Goal: Task Accomplishment & Management: Complete application form

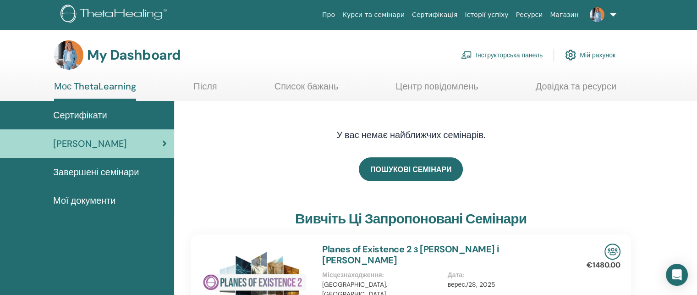
click at [506, 54] on link "Інструкторська панель" at bounding box center [502, 55] width 82 height 20
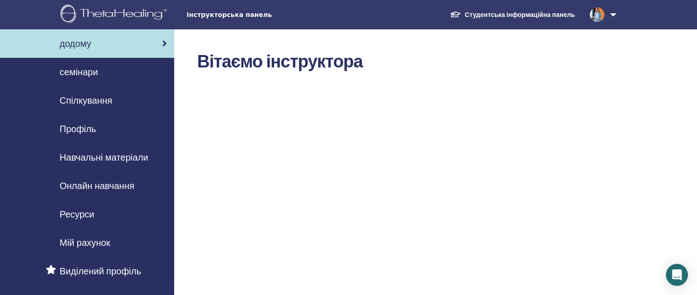
click at [511, 12] on link "Студентська інформаційна панель" at bounding box center [511, 14] width 139 height 17
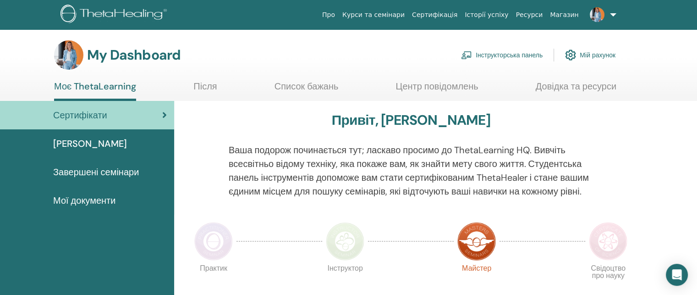
click at [531, 52] on link "Інструкторська панель" at bounding box center [502, 55] width 82 height 20
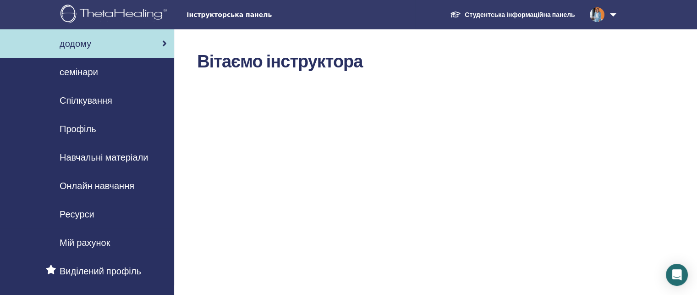
click at [93, 69] on span "семінари" at bounding box center [79, 72] width 38 height 14
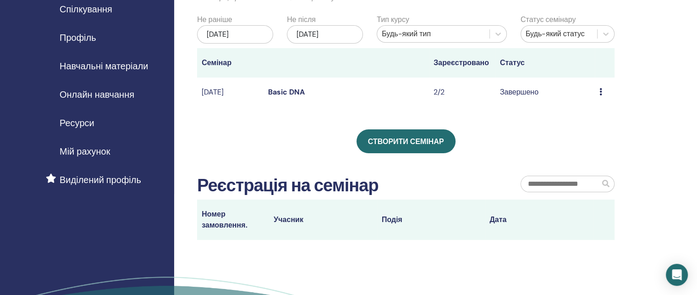
scroll to position [92, 0]
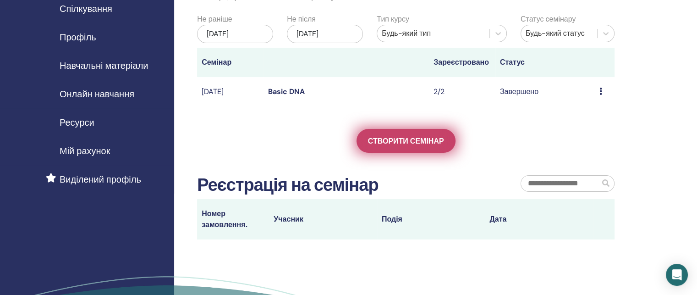
click at [418, 143] on span "Створити семінар" at bounding box center [406, 141] width 76 height 10
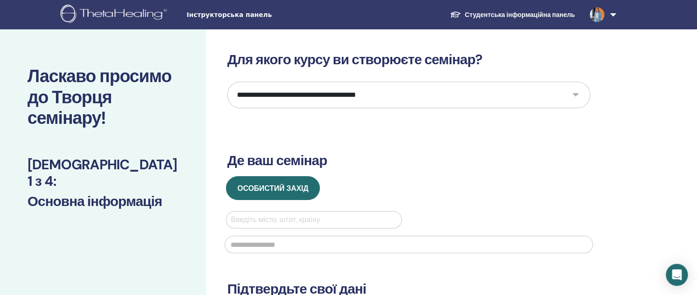
click at [573, 94] on select "**********" at bounding box center [408, 95] width 363 height 27
select select "*"
click at [227, 82] on select "**********" at bounding box center [408, 95] width 363 height 27
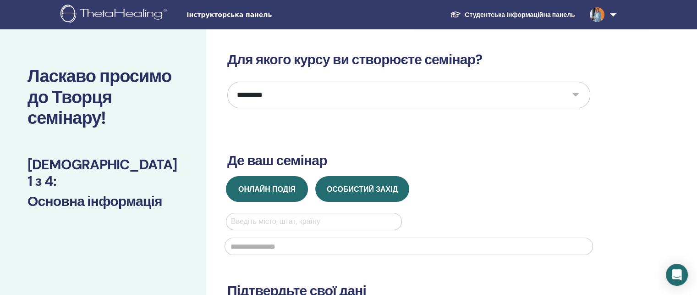
click at [274, 188] on span "Онлайн подія" at bounding box center [266, 189] width 57 height 10
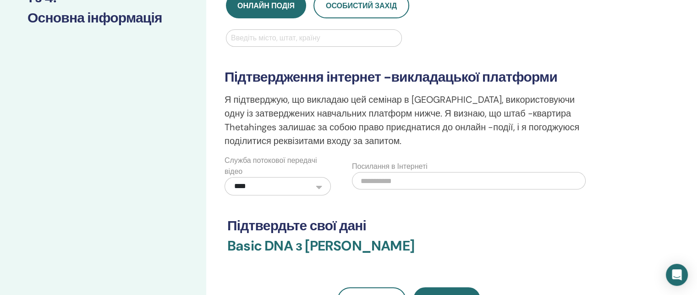
scroll to position [275, 0]
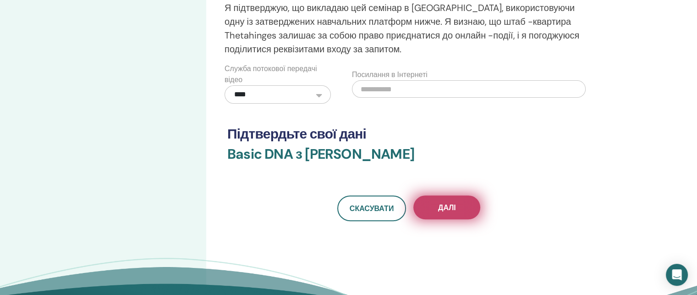
click at [445, 202] on span "Далі" at bounding box center [447, 207] width 18 height 10
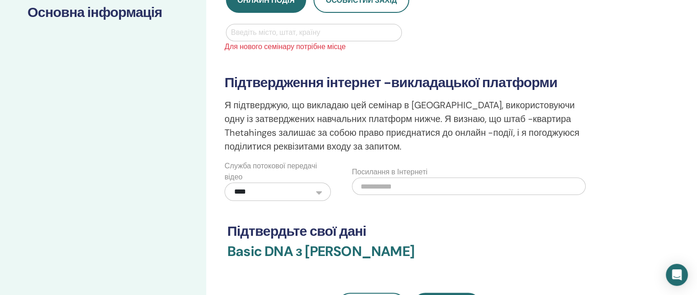
scroll to position [92, 0]
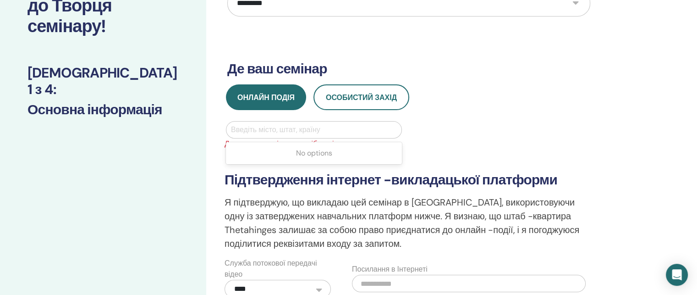
click at [284, 130] on div at bounding box center [314, 129] width 166 height 13
type input "**"
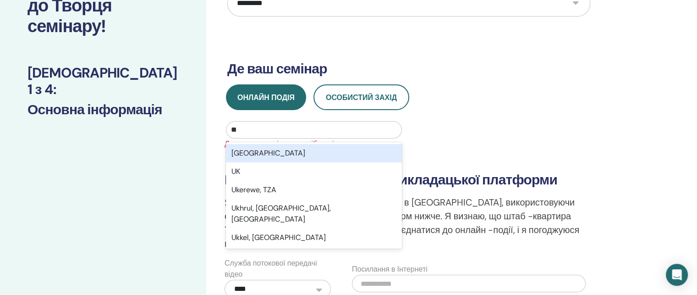
click at [269, 155] on div "[GEOGRAPHIC_DATA]" at bounding box center [314, 153] width 176 height 18
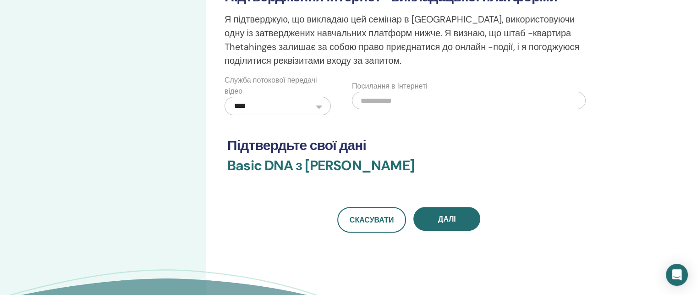
scroll to position [321, 0]
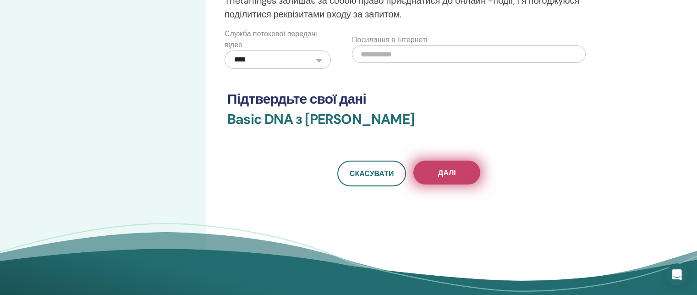
click at [448, 168] on span "Далі" at bounding box center [447, 173] width 18 height 10
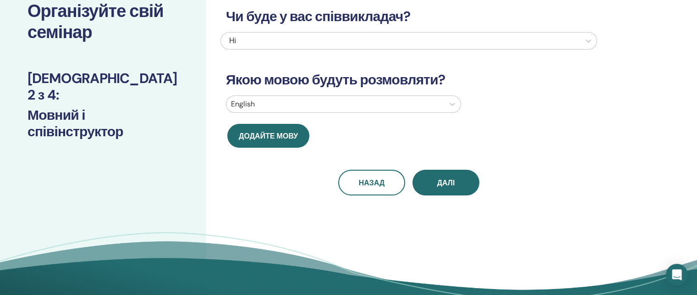
scroll to position [0, 0]
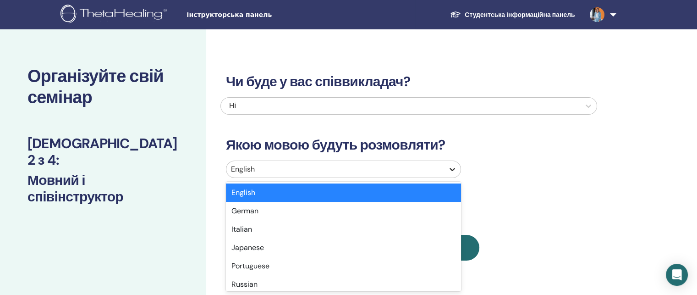
click at [449, 169] on icon at bounding box center [452, 168] width 9 height 9
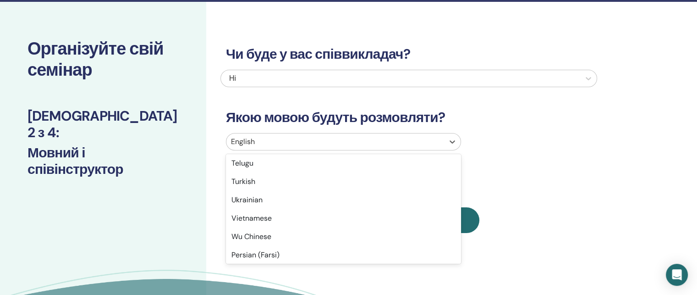
scroll to position [755, 0]
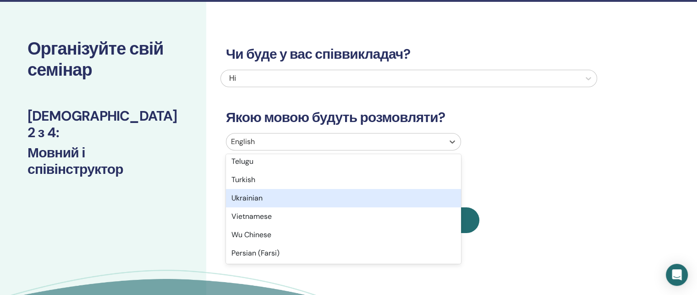
click at [270, 199] on div "Ukrainian" at bounding box center [343, 198] width 235 height 18
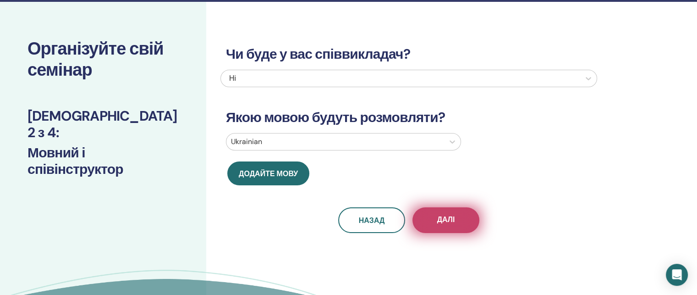
click at [458, 224] on button "Далі" at bounding box center [445, 220] width 67 height 26
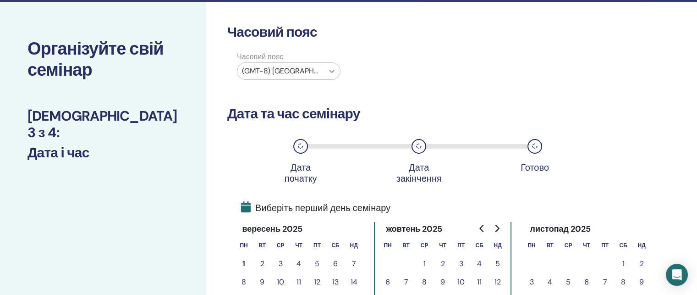
click at [333, 72] on icon at bounding box center [331, 70] width 9 height 9
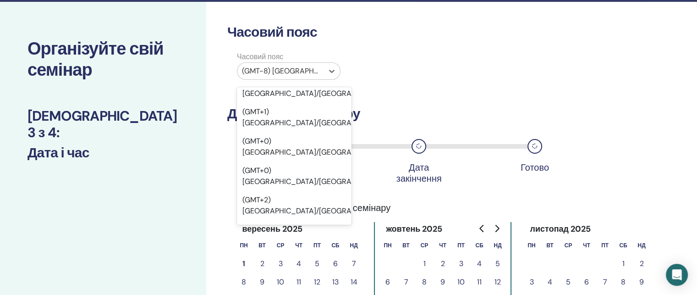
scroll to position [1191, 0]
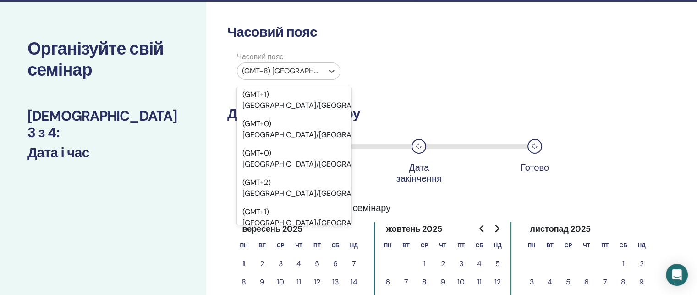
click at [307, 70] on div at bounding box center [280, 71] width 77 height 13
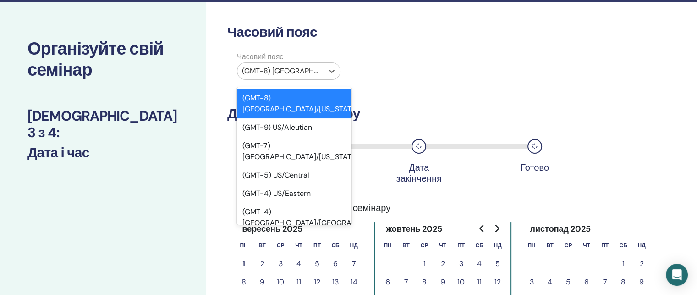
click at [306, 70] on div at bounding box center [280, 71] width 77 height 13
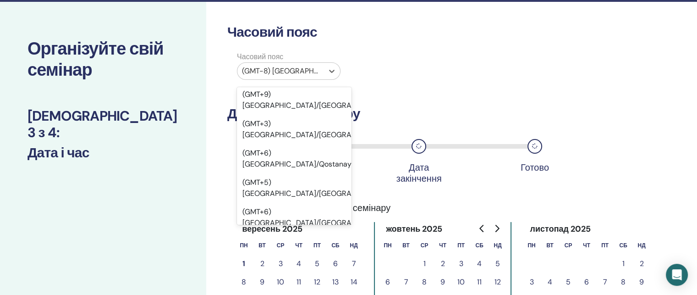
scroll to position [9573, 0]
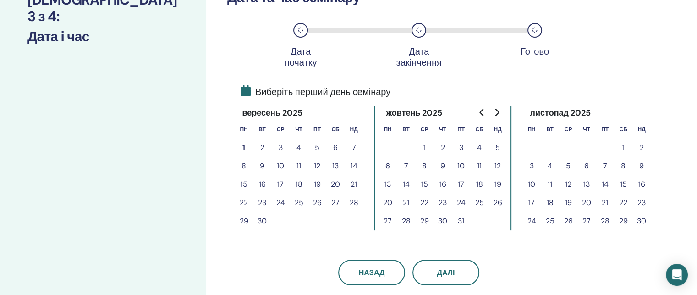
scroll to position [165, 0]
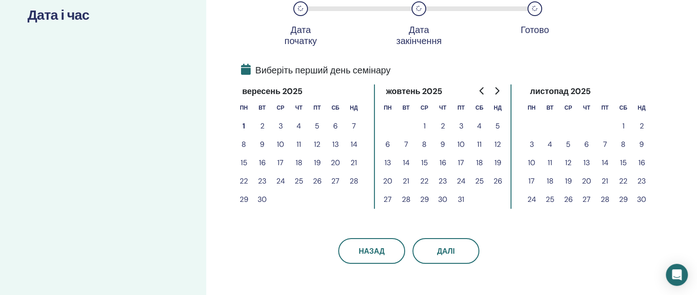
click at [316, 124] on button "5" at bounding box center [317, 126] width 18 height 18
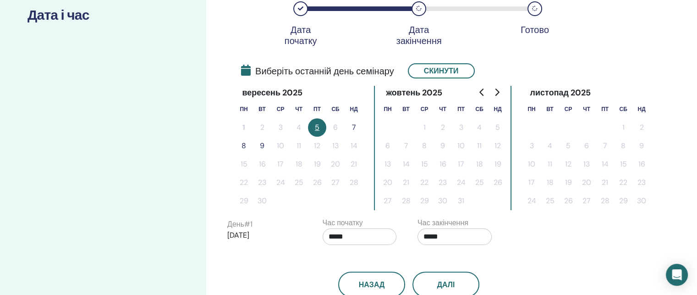
click at [351, 124] on button "7" at bounding box center [353, 127] width 18 height 18
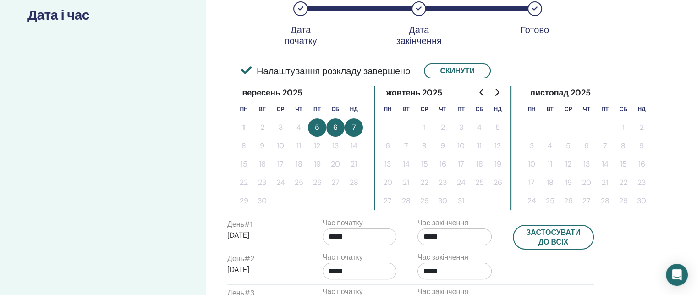
scroll to position [211, 0]
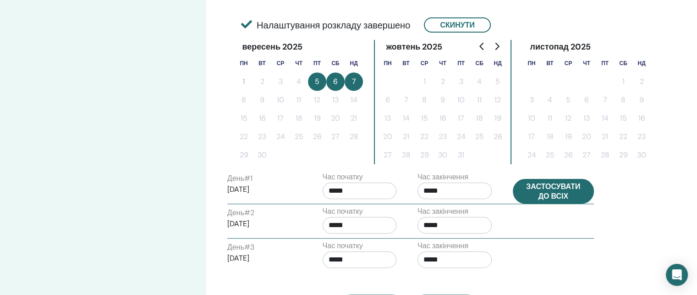
click at [555, 189] on button "Застосувати до всіх" at bounding box center [554, 191] width 82 height 25
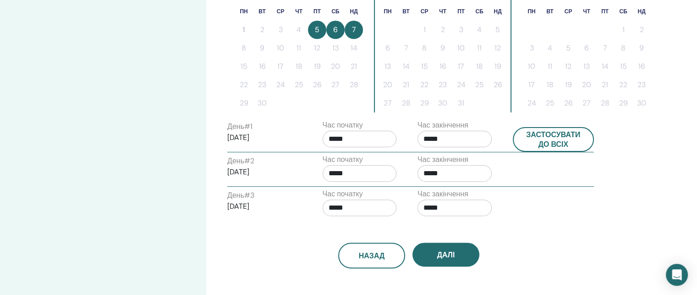
scroll to position [348, 0]
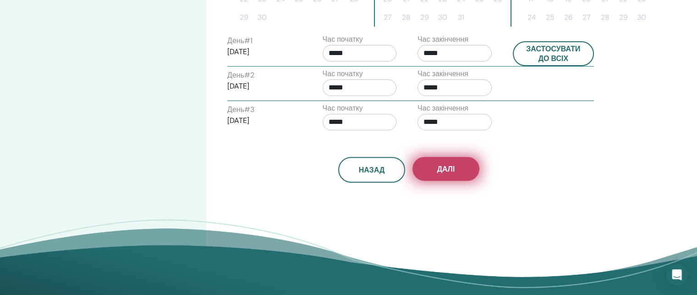
click at [447, 178] on button "Далі" at bounding box center [445, 169] width 67 height 24
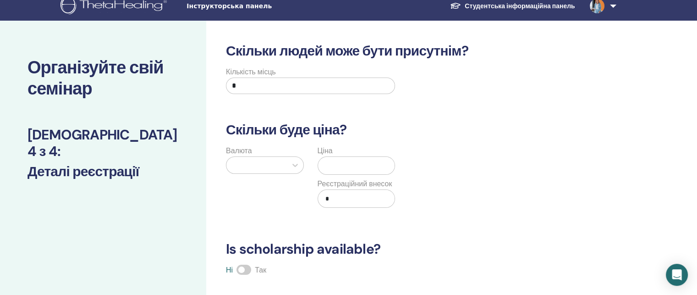
scroll to position [0, 0]
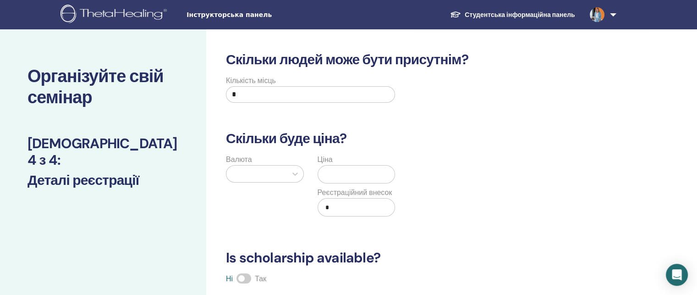
click at [252, 91] on input "*" at bounding box center [310, 94] width 169 height 16
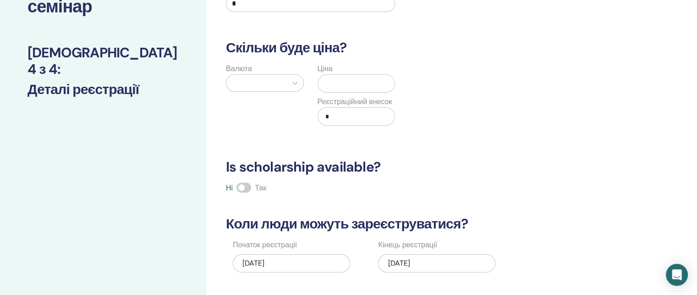
scroll to position [92, 0]
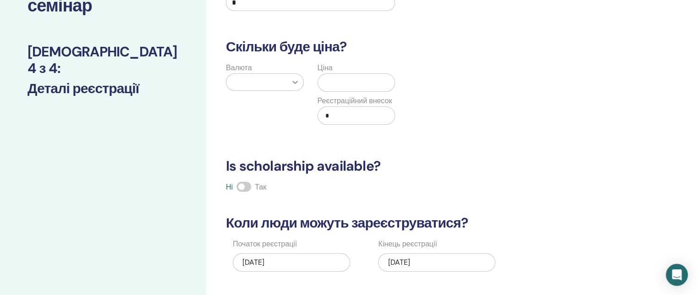
type input "*"
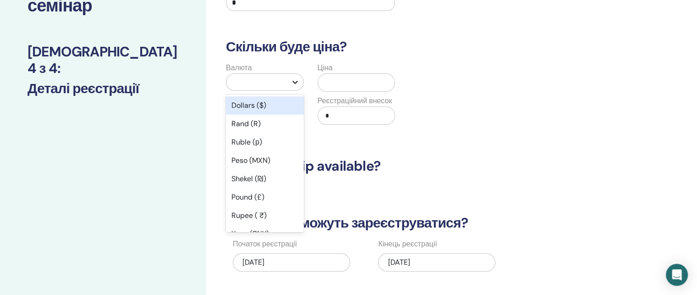
click at [295, 81] on icon at bounding box center [294, 81] width 9 height 9
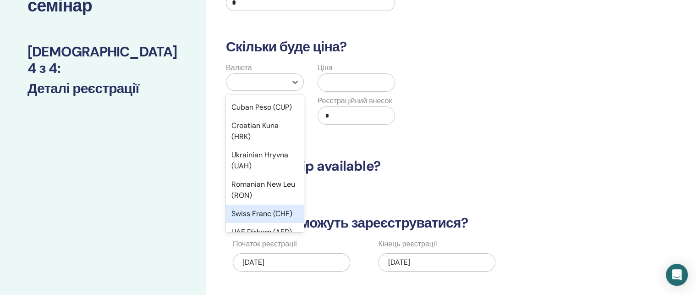
scroll to position [257, 0]
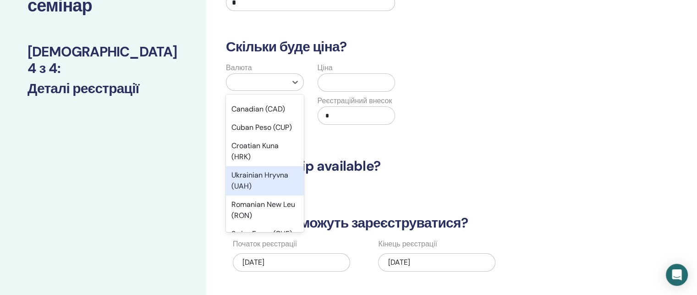
click at [271, 183] on div "Ukrainian Hryvna (UAH)" at bounding box center [265, 180] width 78 height 29
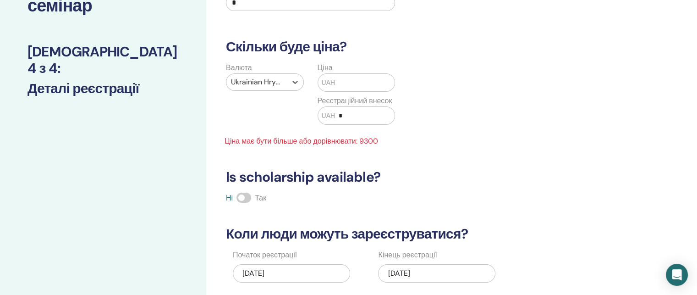
click at [344, 77] on input "text" at bounding box center [365, 82] width 60 height 17
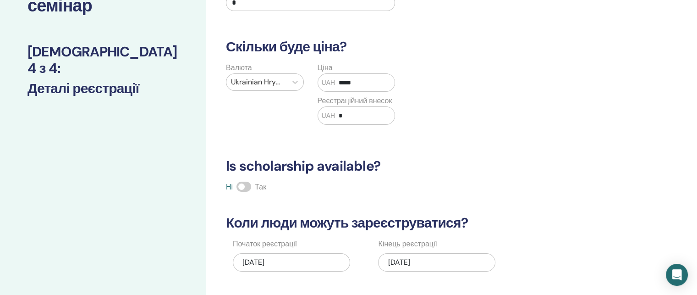
click at [355, 120] on input "*" at bounding box center [365, 115] width 60 height 17
click at [359, 78] on input "*****" at bounding box center [365, 82] width 60 height 17
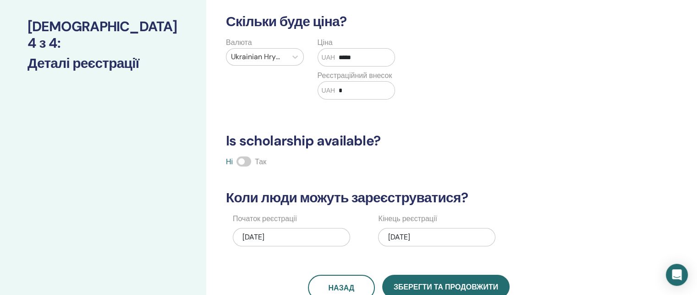
scroll to position [183, 0]
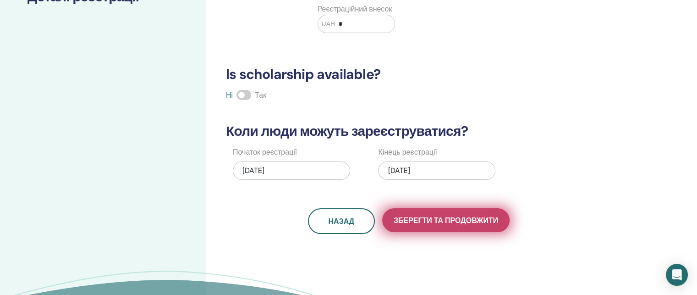
type input "*****"
click at [431, 216] on span "Зберегти та продовжити" at bounding box center [445, 220] width 104 height 10
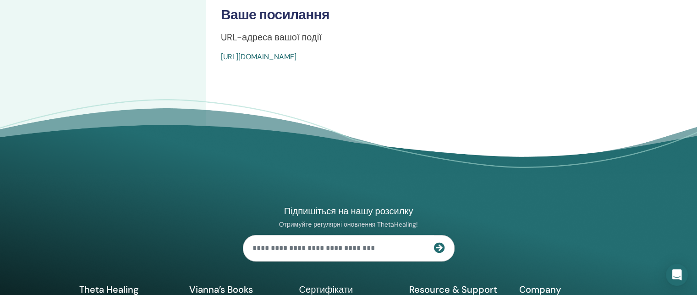
scroll to position [366, 0]
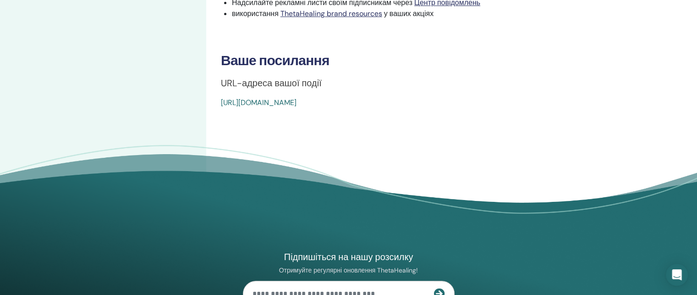
click at [425, 103] on div "https://www.thetahealing.com/seminar-376256-details.html" at bounding box center [402, 102] width 363 height 11
drag, startPoint x: 429, startPoint y: 102, endPoint x: 220, endPoint y: 122, distance: 209.8
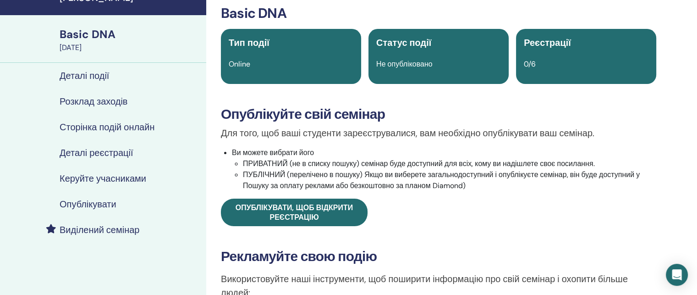
scroll to position [46, 0]
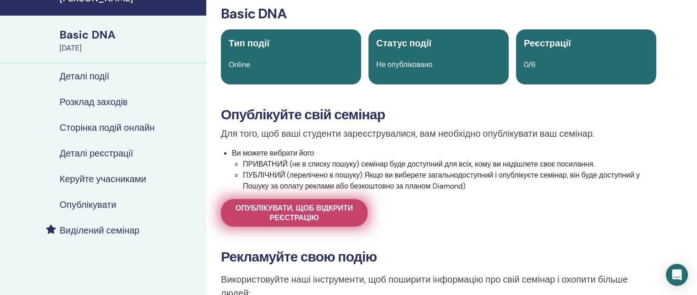
click at [316, 218] on span "Опублікувати, щоб відкрити реєстрацію" at bounding box center [294, 212] width 124 height 19
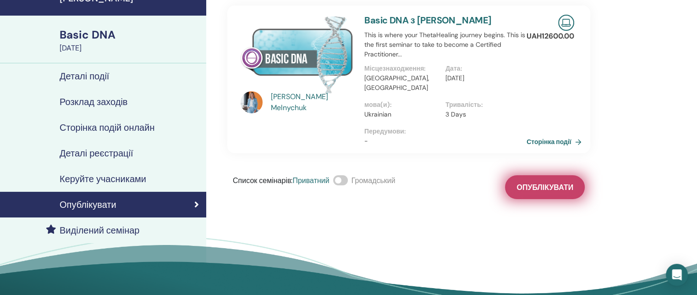
click at [555, 175] on button "Опублікувати" at bounding box center [545, 187] width 80 height 24
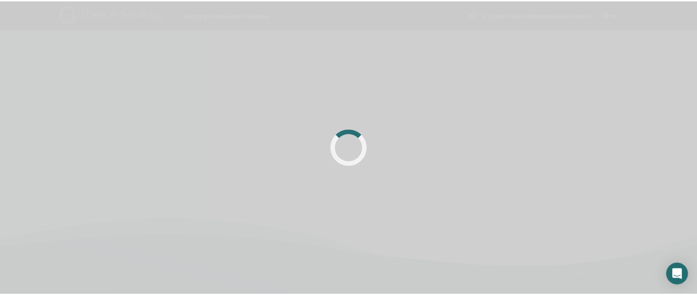
scroll to position [46, 0]
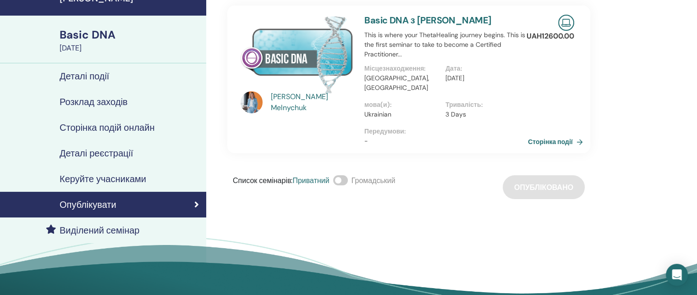
click at [538, 135] on link "Сторінка події" at bounding box center [557, 142] width 59 height 14
